Goal: Check status

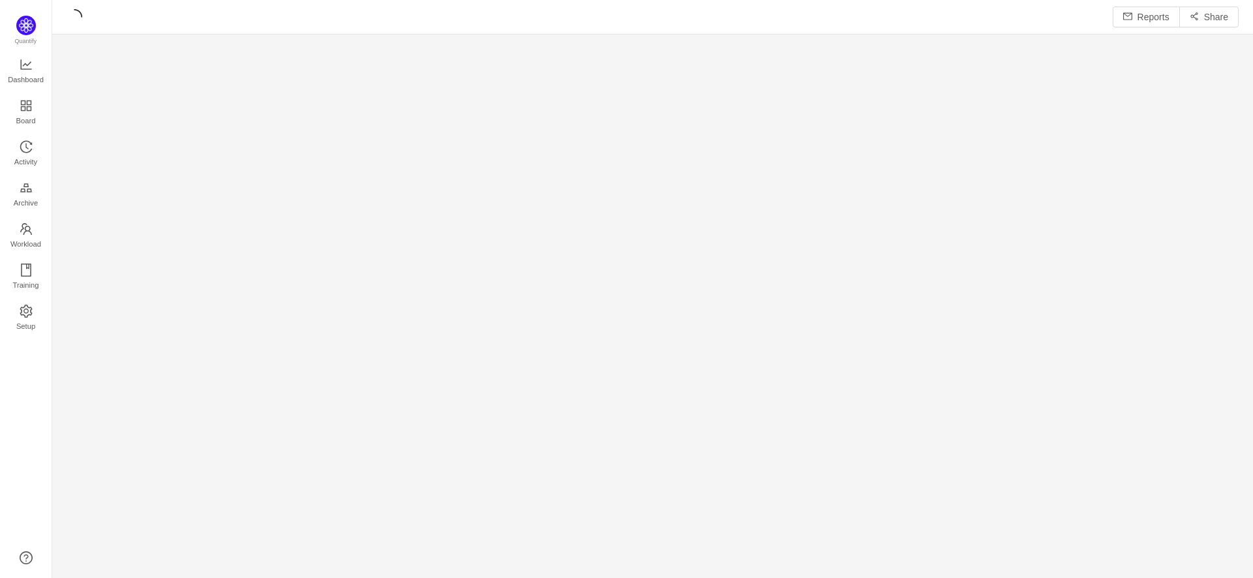
scroll to position [7, 7]
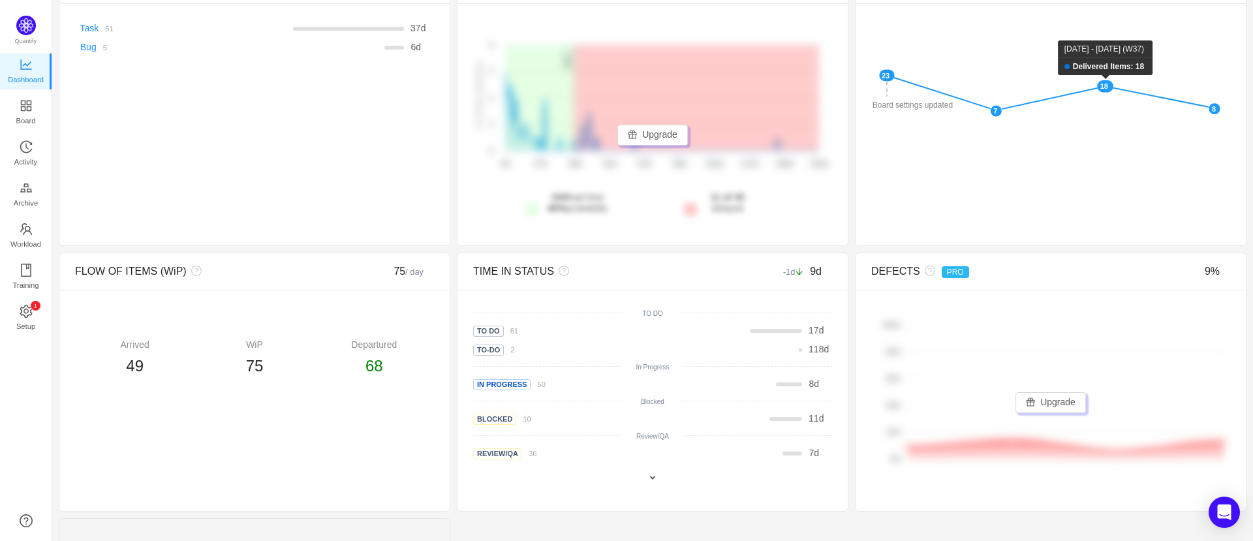
scroll to position [128, 0]
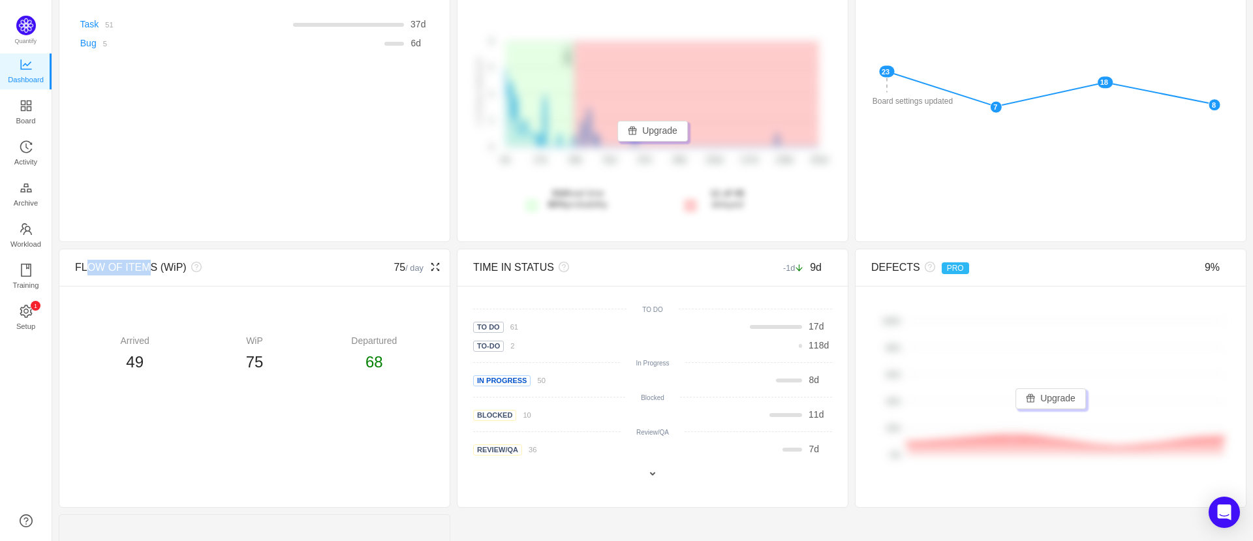
drag, startPoint x: 86, startPoint y: 269, endPoint x: 150, endPoint y: 269, distance: 64.6
click at [150, 269] on div "FLOW OF ITEMS (WiP)" at bounding box center [210, 268] width 270 height 16
drag, startPoint x: 490, startPoint y: 269, endPoint x: 535, endPoint y: 269, distance: 45.7
click at [535, 269] on div "TIME IN STATUS" at bounding box center [608, 268] width 270 height 16
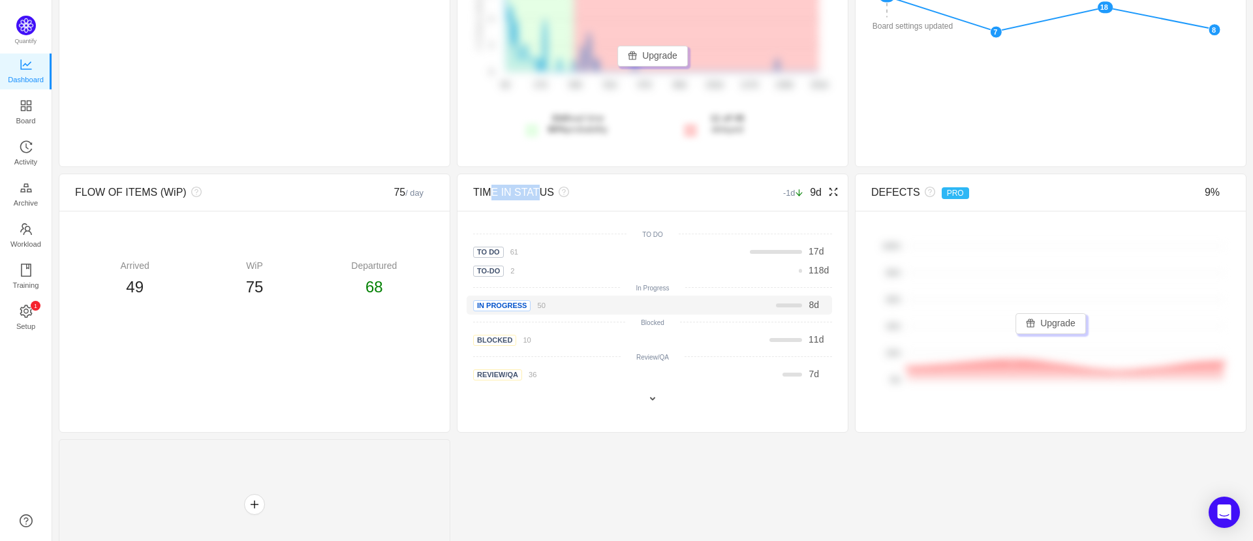
scroll to position [205, 0]
drag, startPoint x: 823, startPoint y: 336, endPoint x: 807, endPoint y: 339, distance: 15.9
click at [807, 339] on div "11 d" at bounding box center [814, 338] width 17 height 14
